Goal: Navigation & Orientation: Find specific page/section

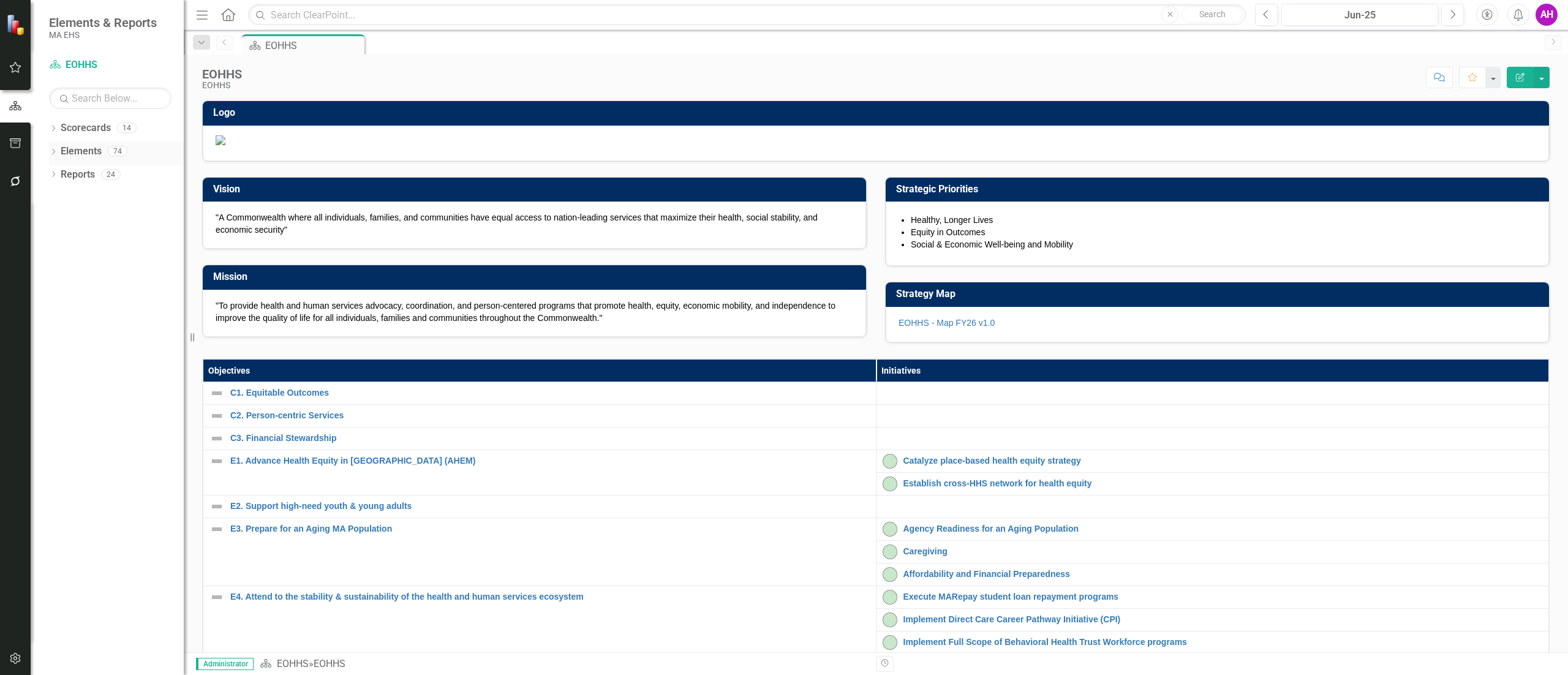
click at [56, 151] on icon "Dropdown" at bounding box center [53, 153] width 9 height 7
click at [55, 127] on icon "Dropdown" at bounding box center [53, 129] width 9 height 7
click at [63, 147] on icon "Dropdown" at bounding box center [60, 151] width 9 height 7
click at [88, 289] on link "DTA" at bounding box center [131, 290] width 104 height 14
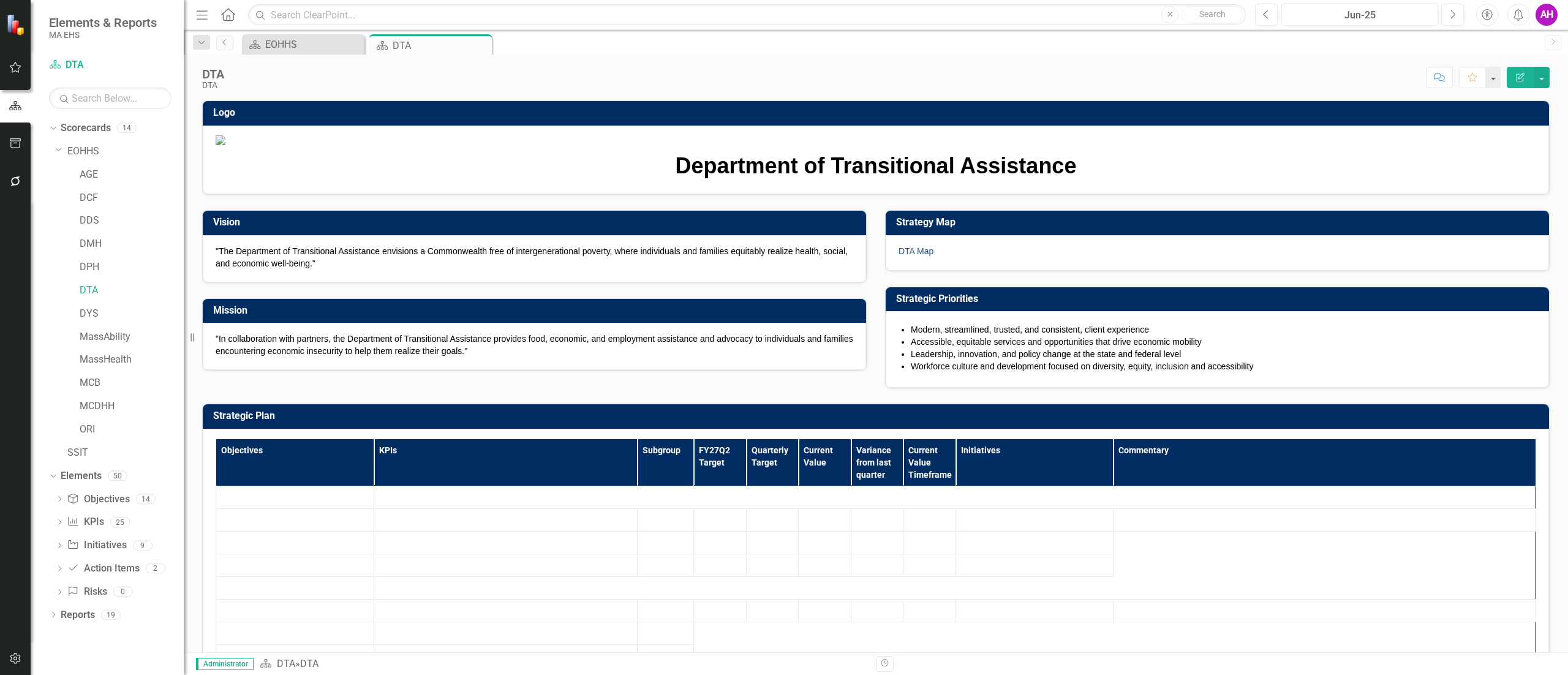
click at [904, 256] on link "DTA Map" at bounding box center [916, 251] width 35 height 9
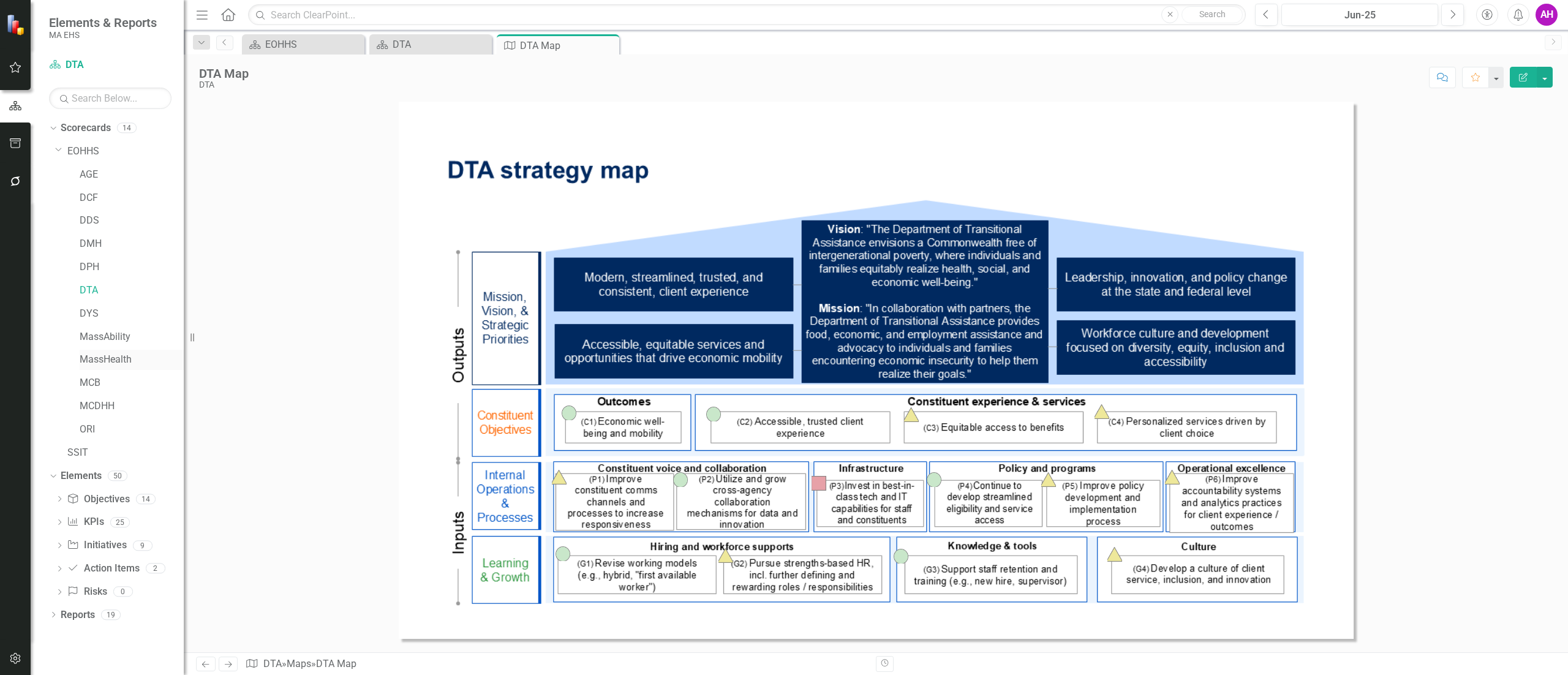
click at [117, 360] on link "MassHealth" at bounding box center [131, 360] width 104 height 14
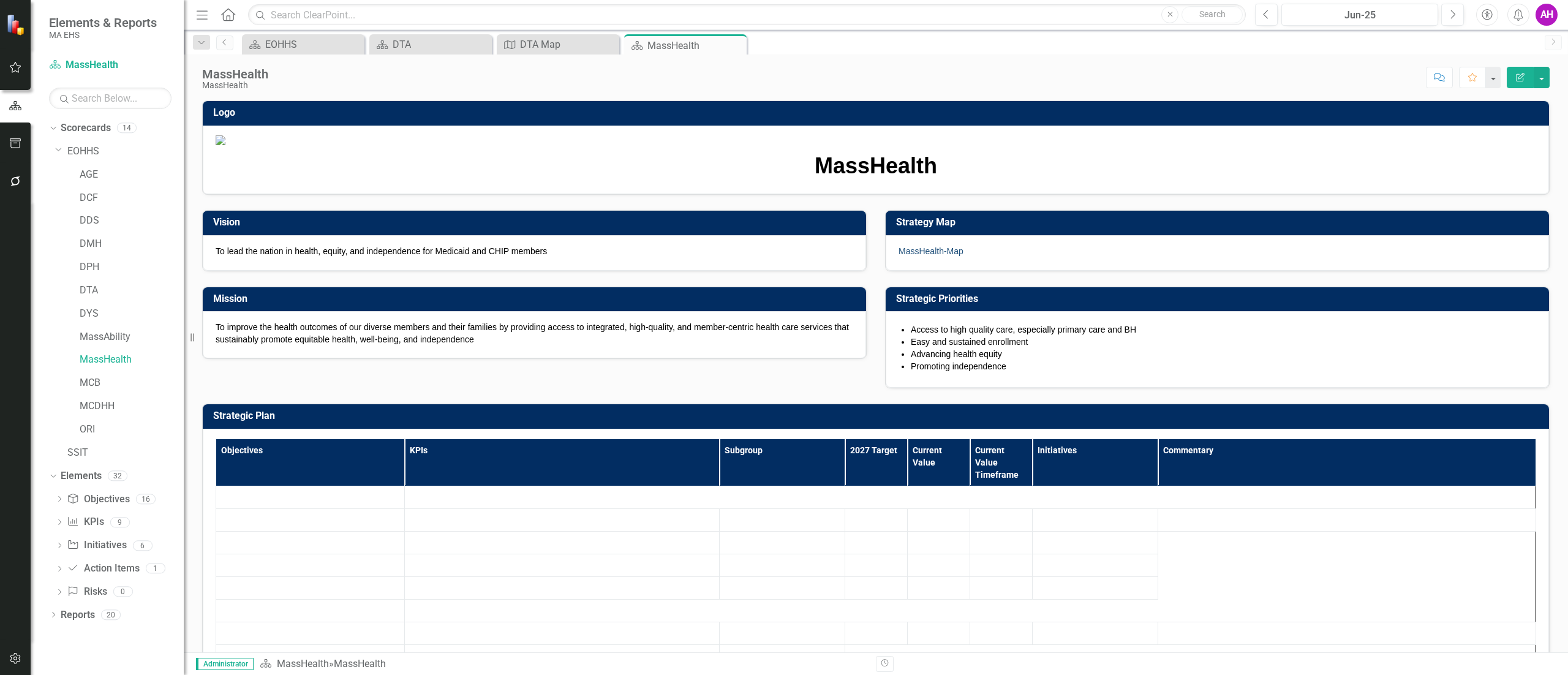
click at [942, 256] on link "MassHealth-Map" at bounding box center [931, 251] width 65 height 9
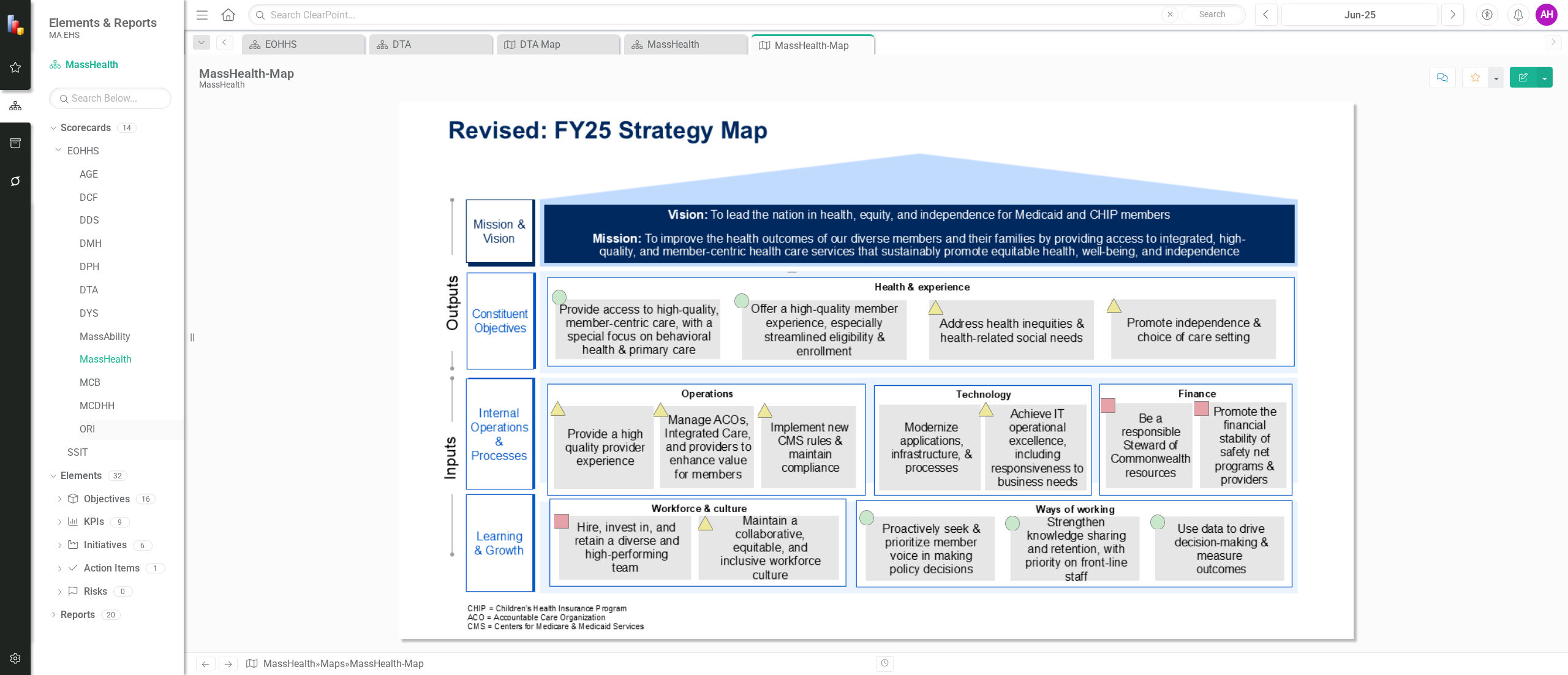
click at [83, 428] on link "ORI" at bounding box center [131, 429] width 104 height 14
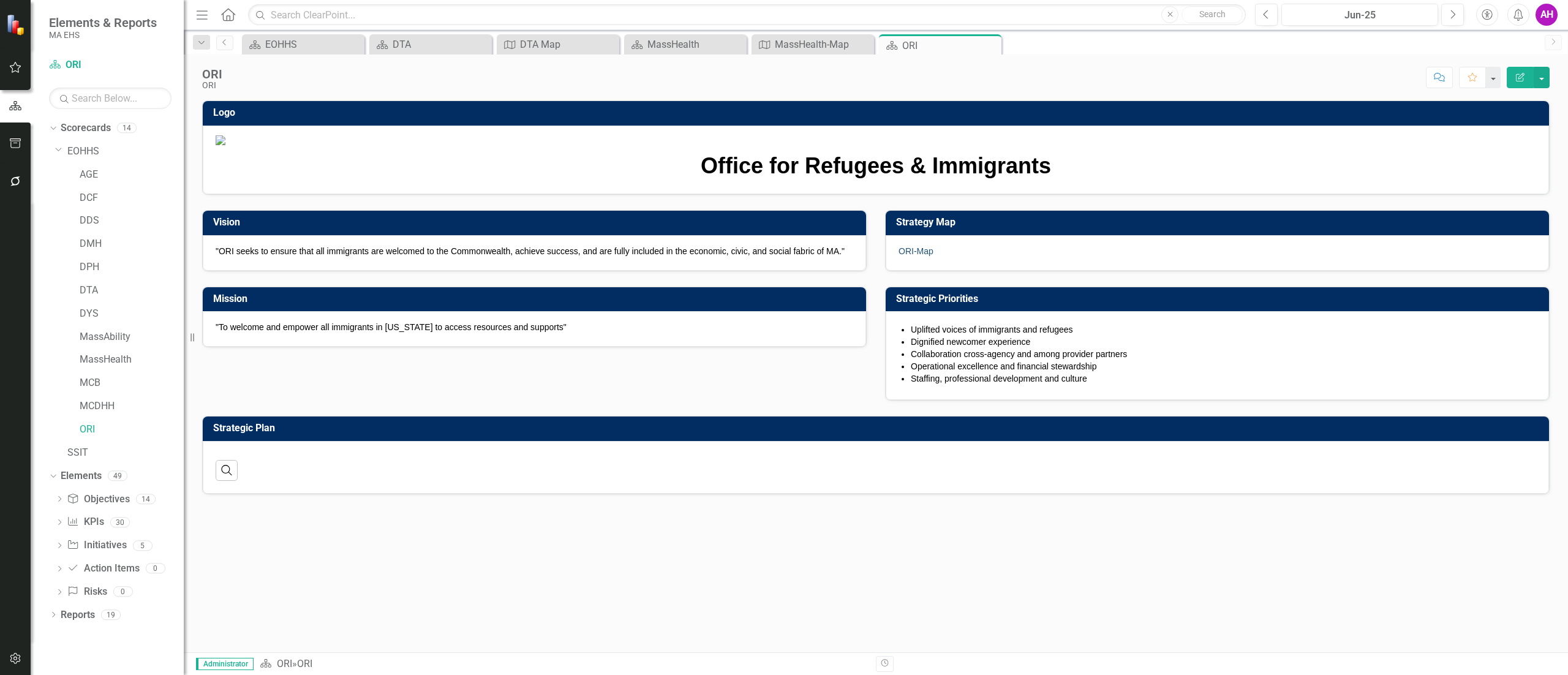
click at [904, 256] on link "ORI-Map" at bounding box center [916, 251] width 35 height 9
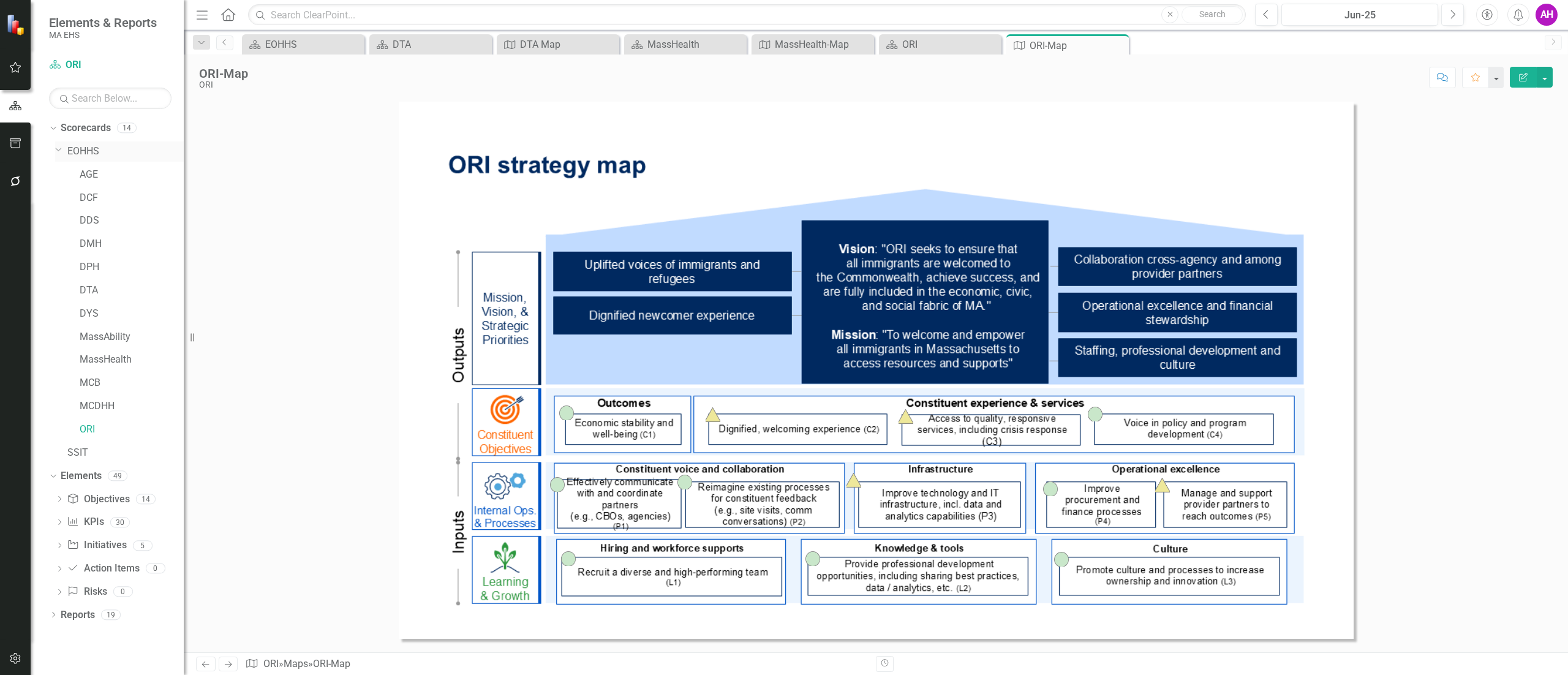
click at [85, 149] on link "EOHHS" at bounding box center [125, 151] width 117 height 14
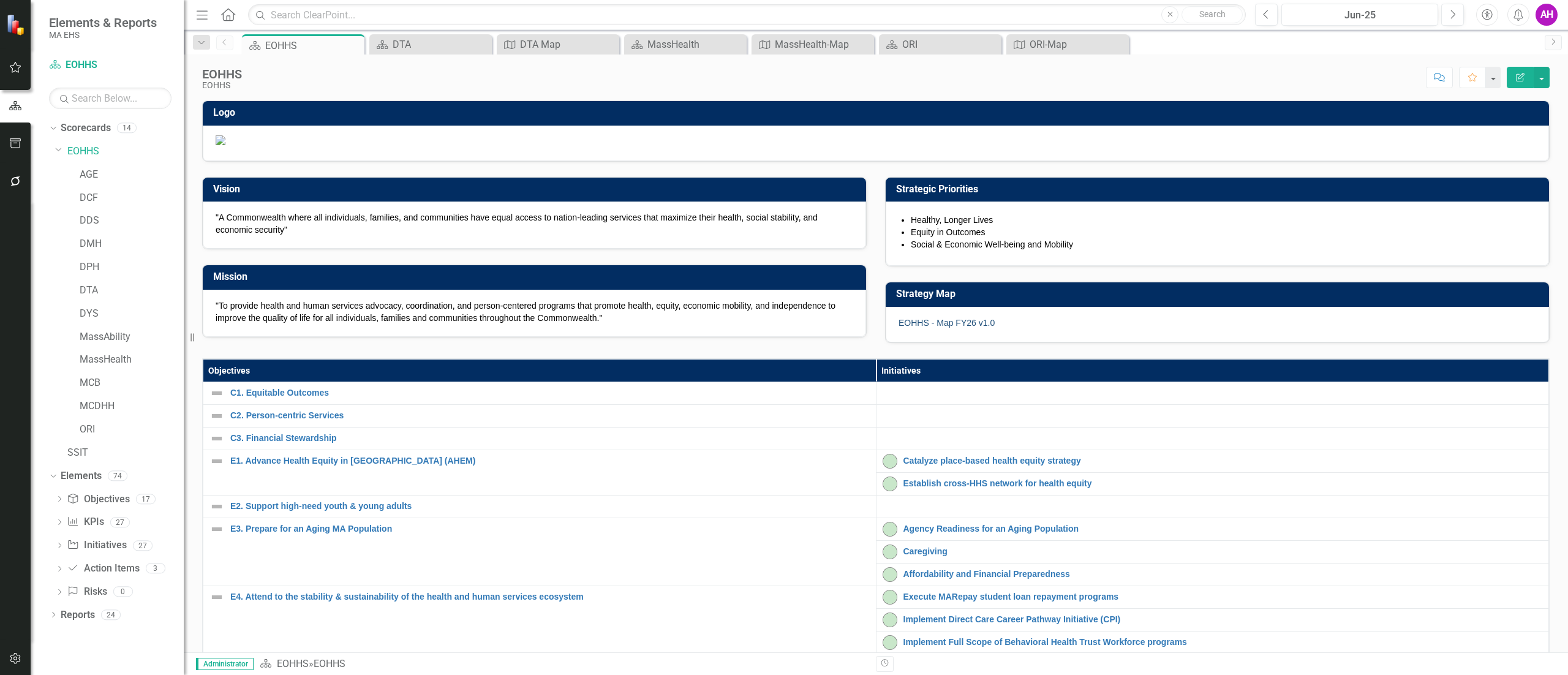
click at [939, 328] on link "EOHHS - Map FY26 v1.0" at bounding box center [947, 323] width 96 height 9
